Goal: Book appointment/travel/reservation

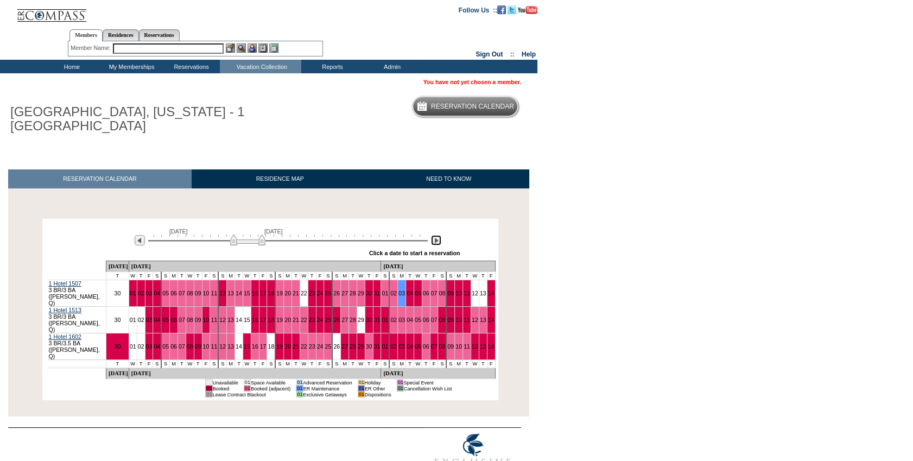
click at [438, 240] on img at bounding box center [436, 240] width 10 height 10
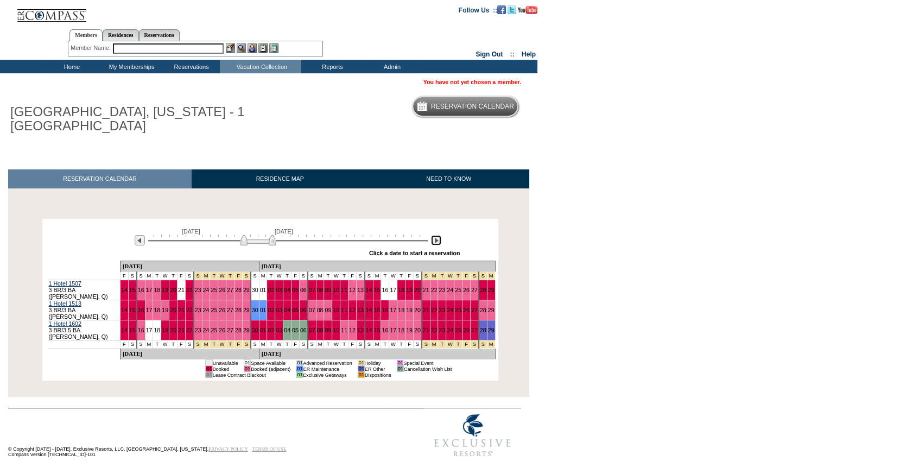
click at [439, 243] on img at bounding box center [436, 240] width 10 height 10
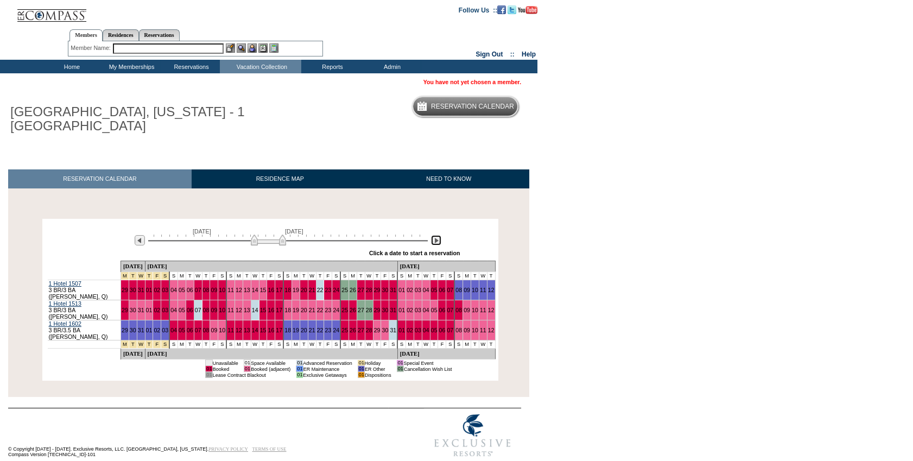
click at [439, 243] on img at bounding box center [436, 240] width 10 height 10
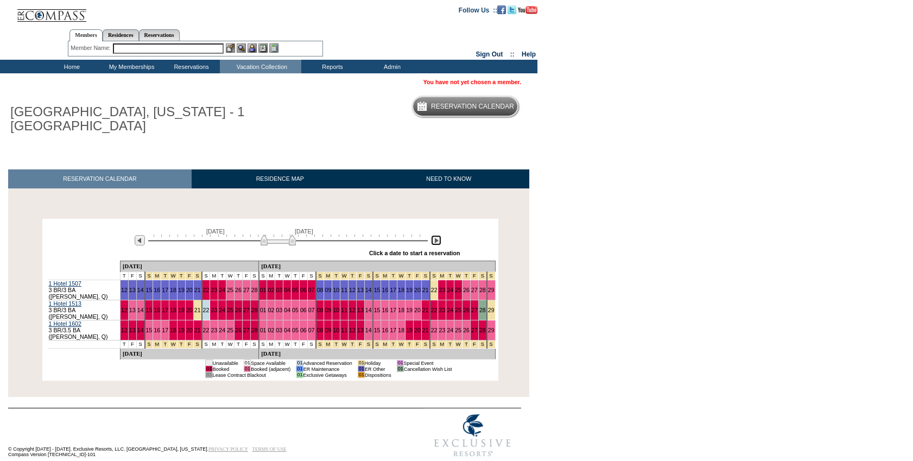
click at [439, 243] on img at bounding box center [436, 240] width 10 height 10
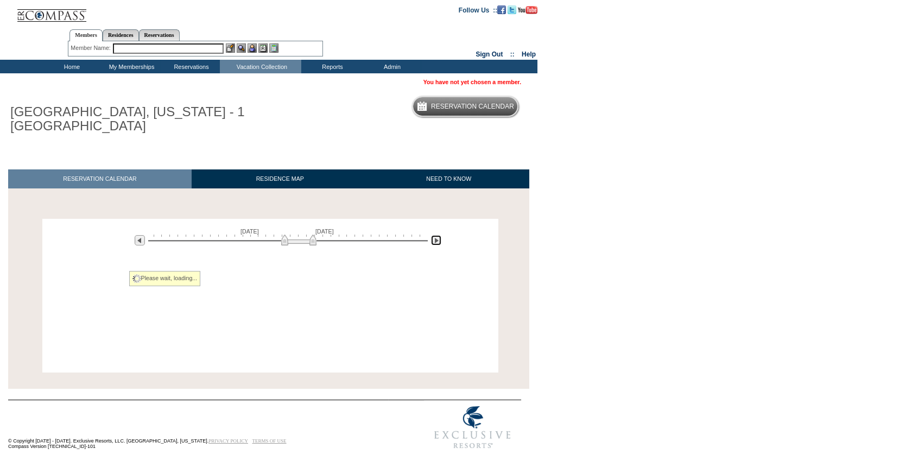
click at [439, 243] on img at bounding box center [436, 240] width 10 height 10
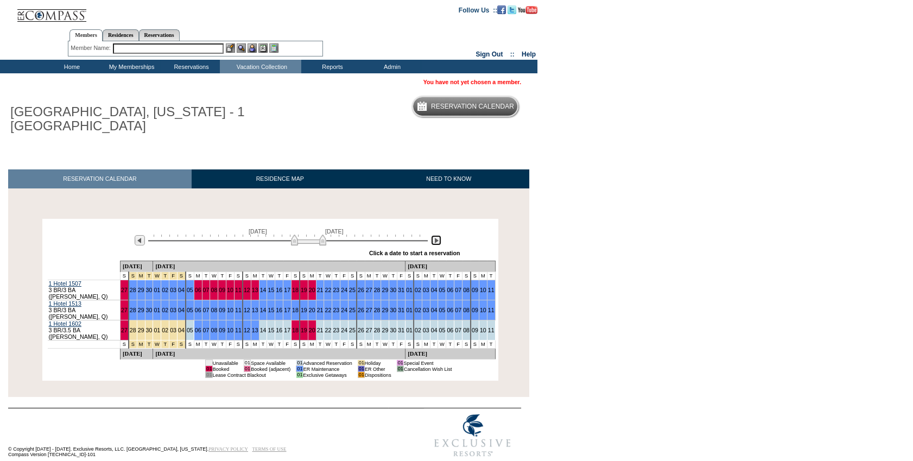
click at [439, 243] on img at bounding box center [436, 240] width 10 height 10
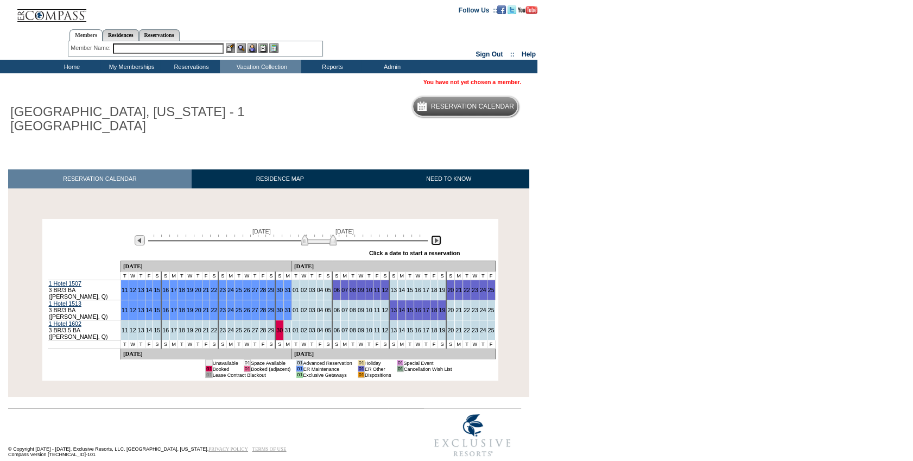
click at [439, 243] on img at bounding box center [436, 240] width 10 height 10
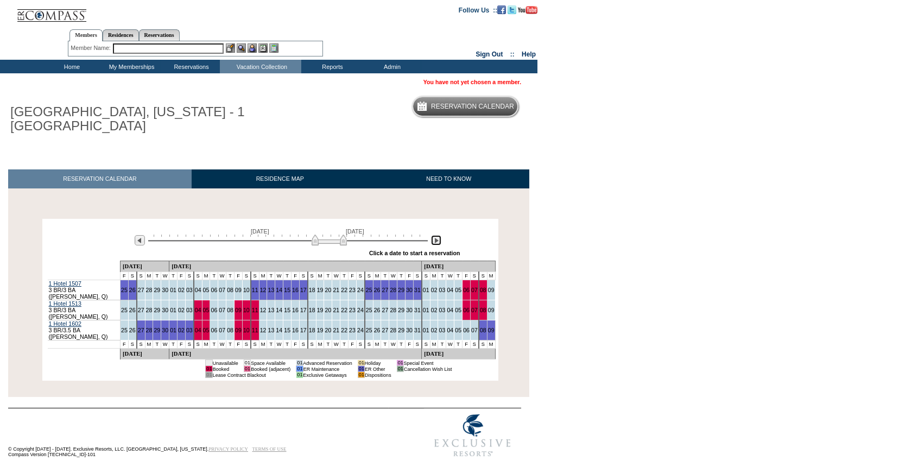
click at [439, 243] on img at bounding box center [436, 240] width 10 height 10
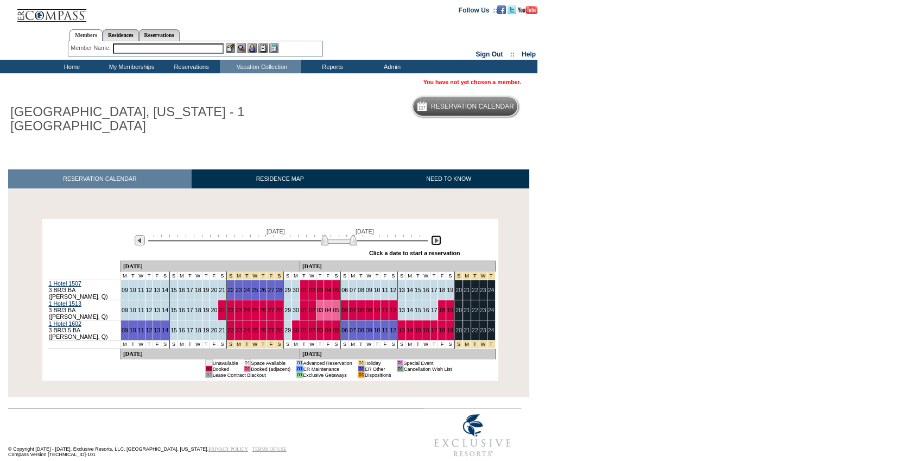
click at [439, 243] on img at bounding box center [436, 240] width 10 height 10
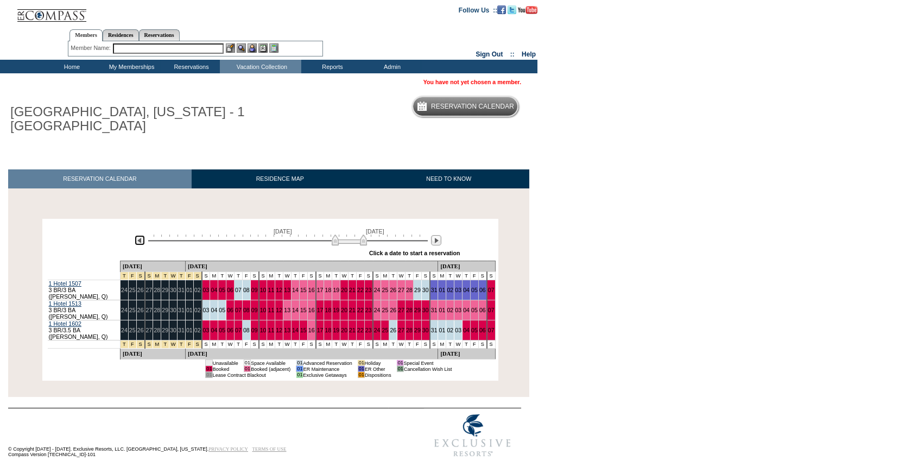
click at [141, 243] on img at bounding box center [140, 240] width 10 height 10
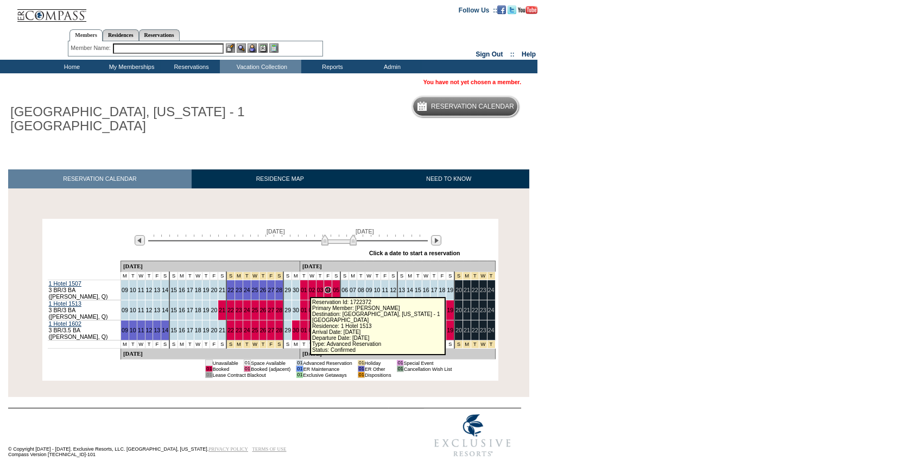
click at [324, 290] on link "04" at bounding box center [327, 289] width 7 height 7
